Goal: Task Accomplishment & Management: Use online tool/utility

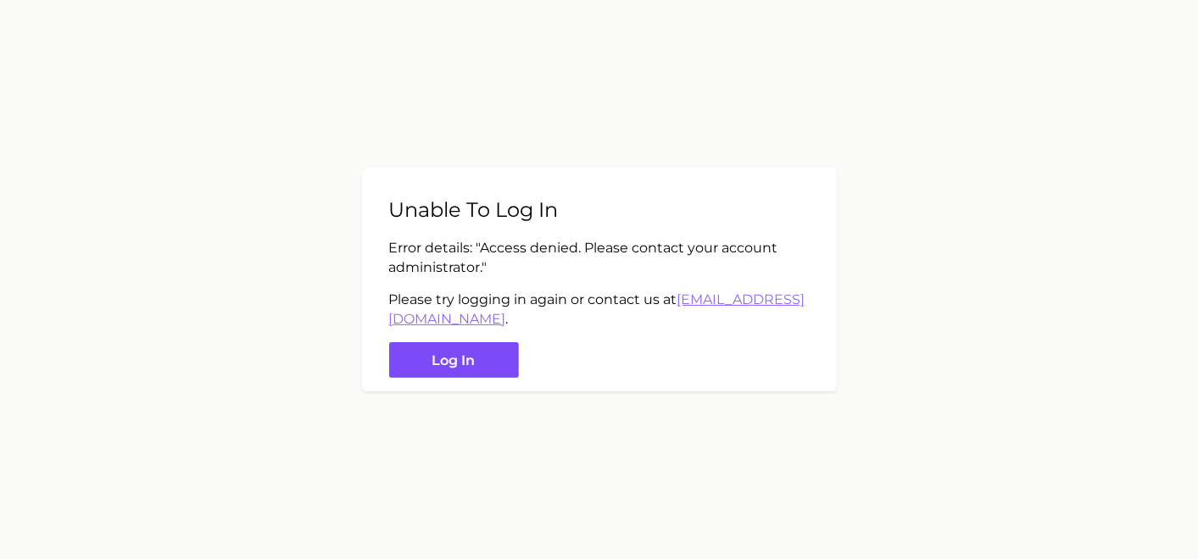
click at [478, 362] on button "Log in" at bounding box center [454, 360] width 130 height 36
click at [475, 360] on button "Log in" at bounding box center [454, 360] width 130 height 36
